Goal: Navigation & Orientation: Find specific page/section

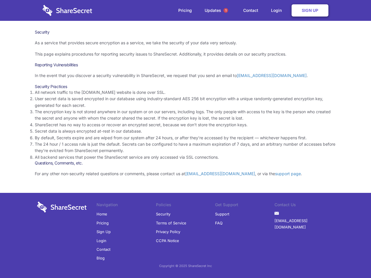
click at [186, 139] on li "By default, Secrets expire and are wiped from our system after 24 hours, or aft…" at bounding box center [186, 138] width 302 height 6
click at [226, 10] on span "1" at bounding box center [226, 10] width 5 height 5
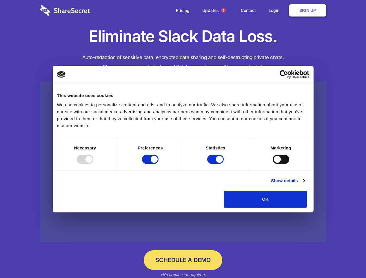
click at [93, 164] on div at bounding box center [85, 159] width 17 height 9
click at [159, 164] on input "Preferences" at bounding box center [150, 159] width 17 height 9
checkbox input "false"
click at [216, 164] on input "Statistics" at bounding box center [215, 159] width 17 height 9
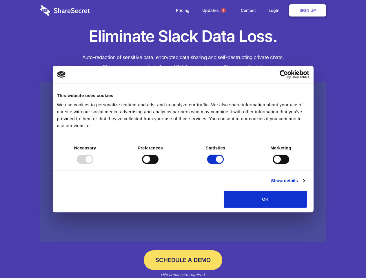
checkbox input "false"
click at [273, 164] on input "Marketing" at bounding box center [281, 159] width 17 height 9
checkbox input "true"
click at [305, 184] on link "Show details" at bounding box center [288, 181] width 34 height 7
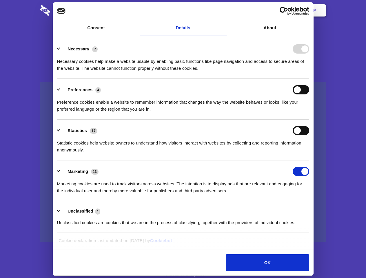
click at [310, 79] on li "Necessary 7 Necessary cookies help make a website usable by enabling basic func…" at bounding box center [183, 58] width 252 height 41
click at [223, 10] on span "1" at bounding box center [223, 10] width 5 height 5
